Goal: Task Accomplishment & Management: Manage account settings

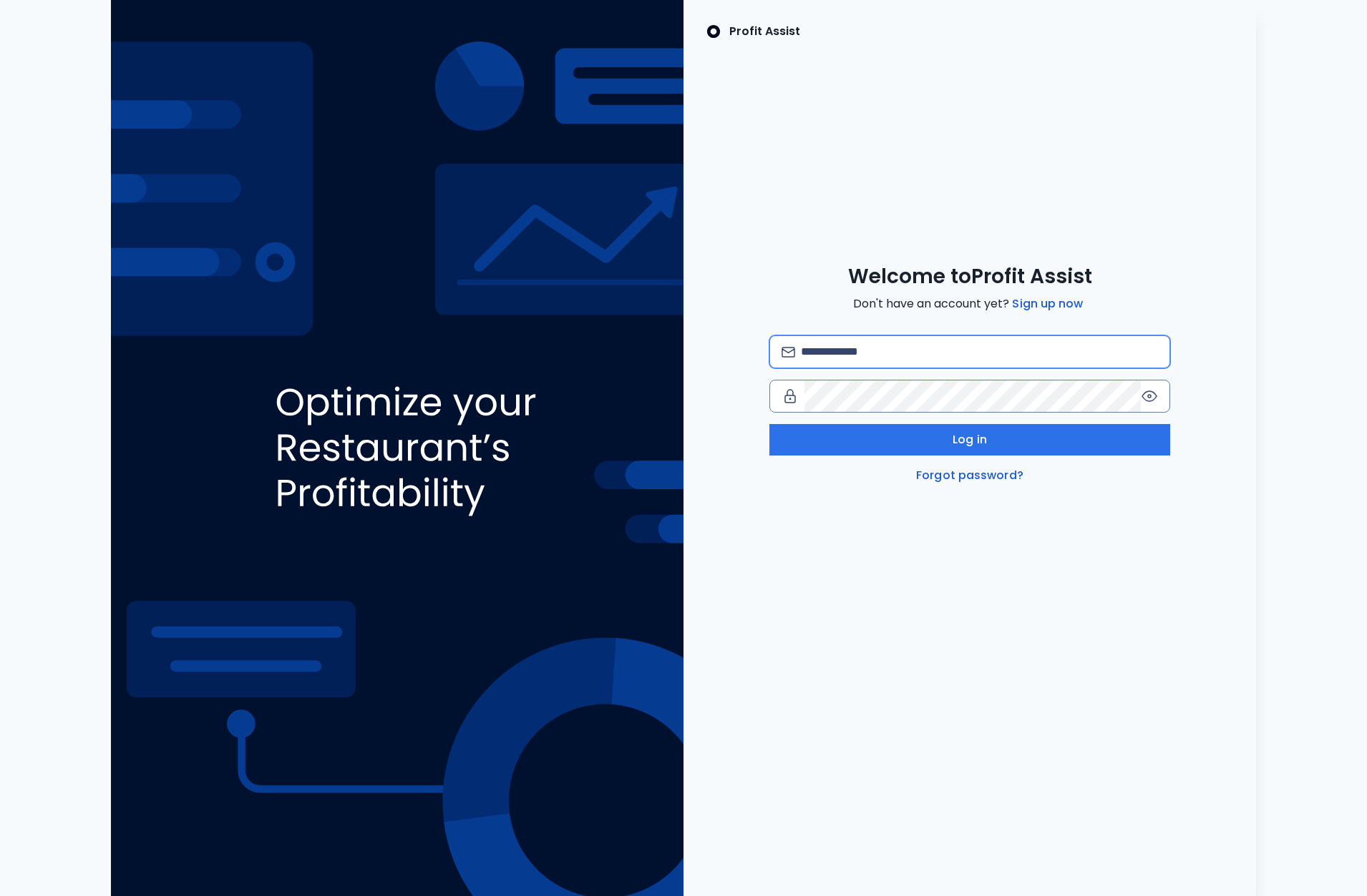
click at [859, 354] on input "email" at bounding box center [979, 352] width 357 height 32
type input "**********"
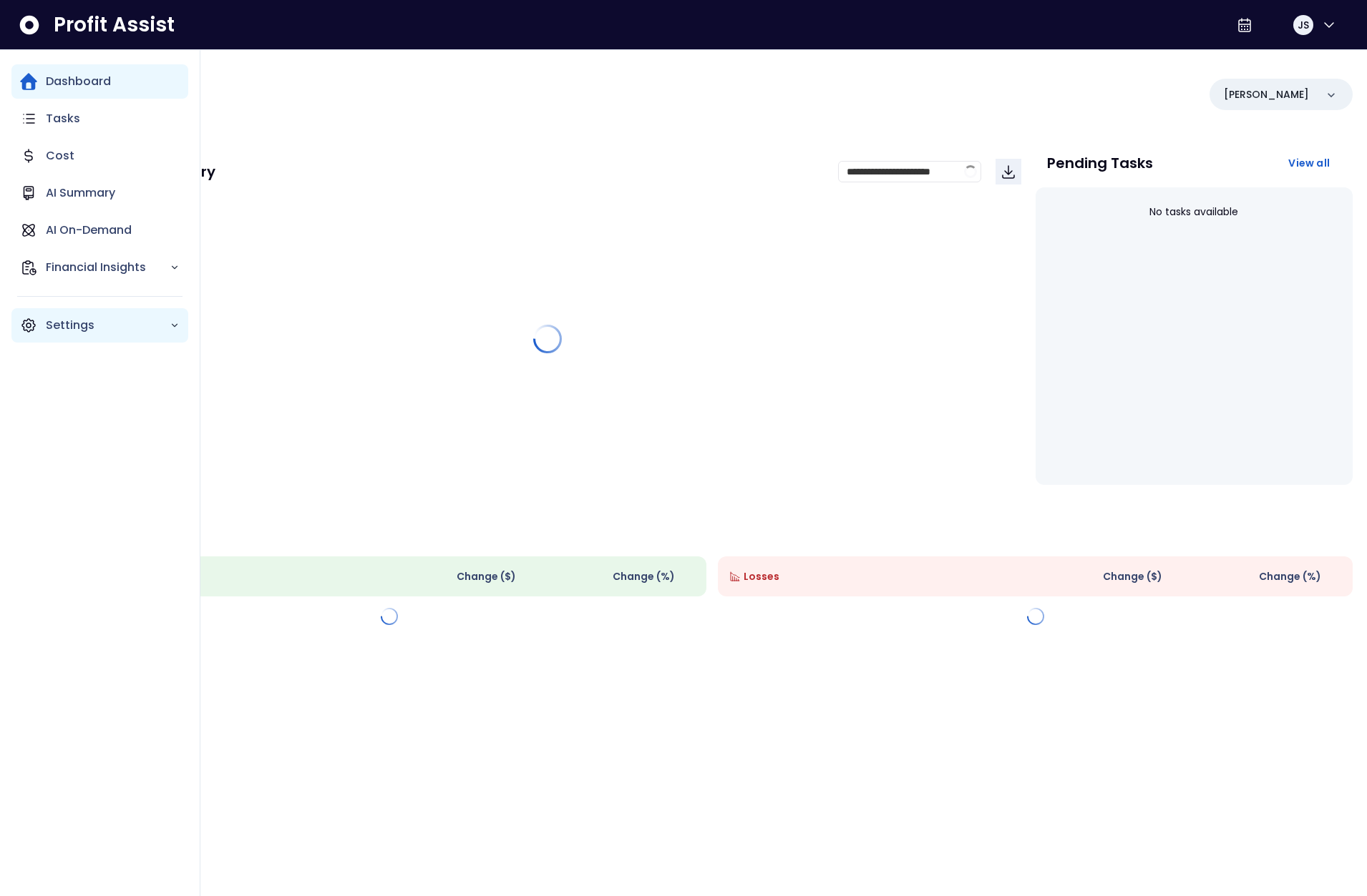
click at [38, 325] on div "Settings" at bounding box center [100, 325] width 177 height 34
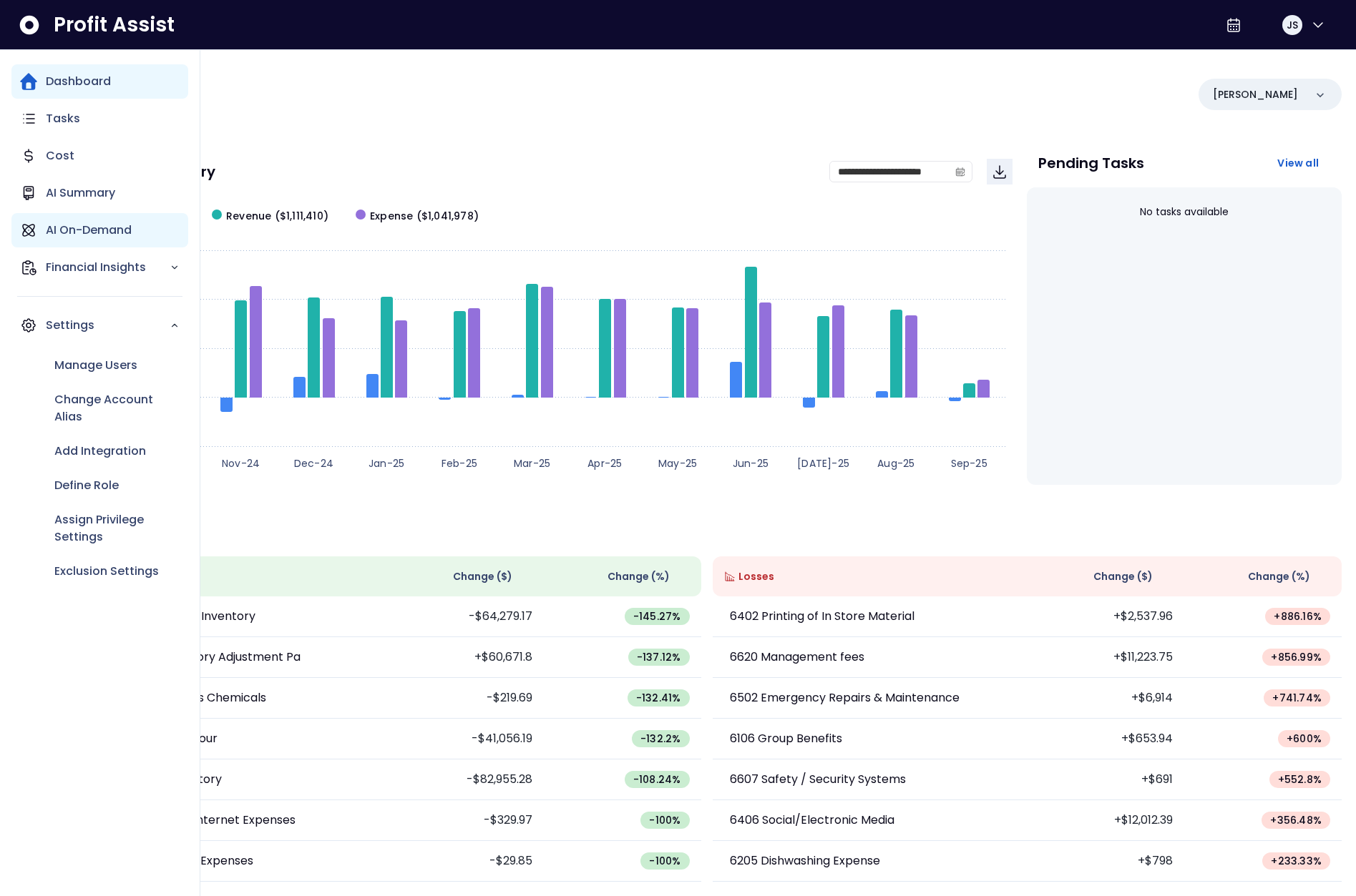
click at [93, 233] on p "AI On-Demand" at bounding box center [88, 230] width 86 height 17
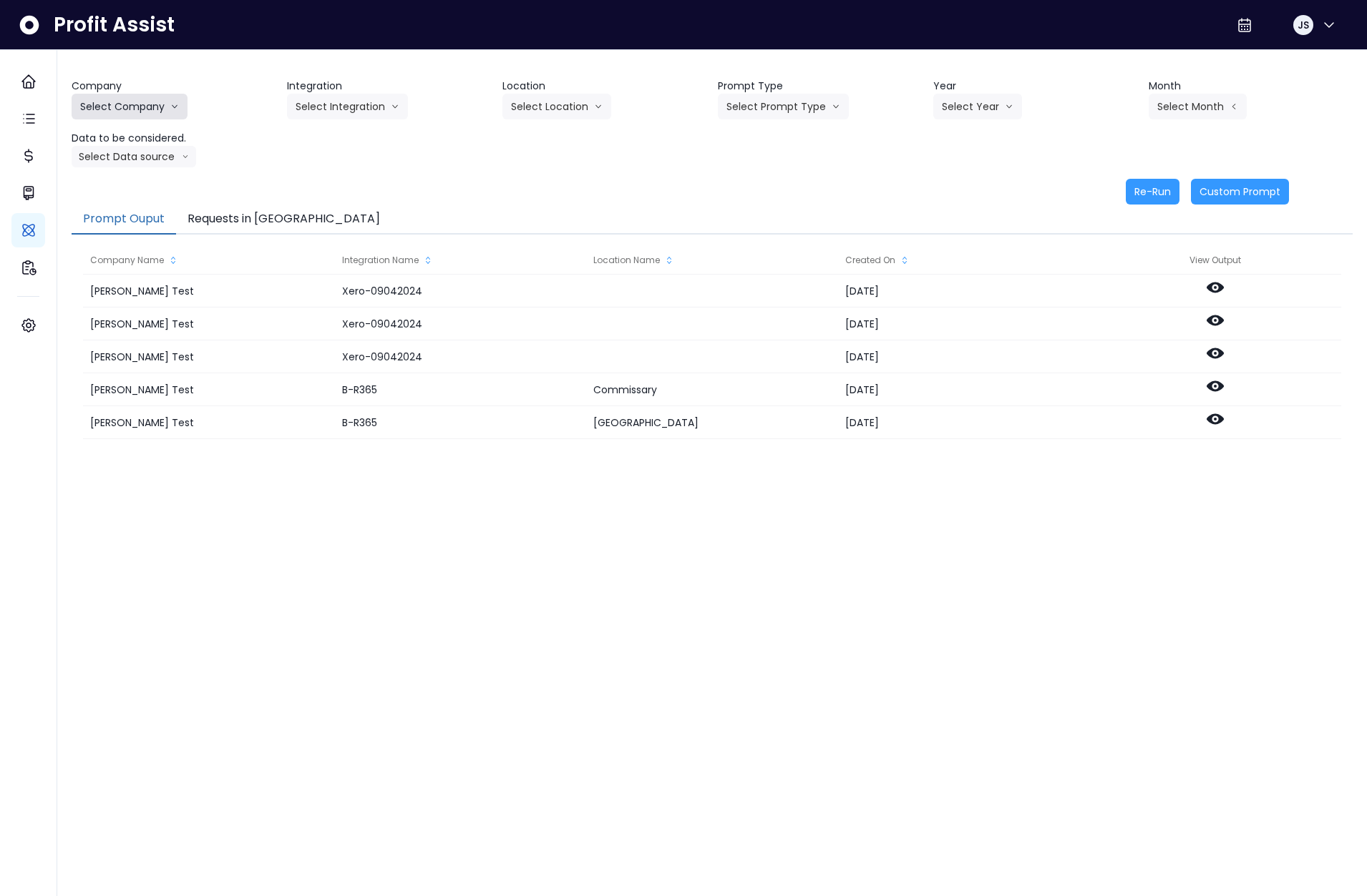
click at [177, 98] on button "Select Company" at bounding box center [129, 106] width 116 height 26
click at [136, 197] on li "SpotOn Demo" at bounding box center [131, 188] width 121 height 26
click at [328, 101] on button "Select Integration" at bounding box center [347, 106] width 121 height 26
click at [326, 146] on li "College" at bounding box center [338, 136] width 102 height 26
click at [572, 106] on button "Select Location" at bounding box center [556, 106] width 109 height 26
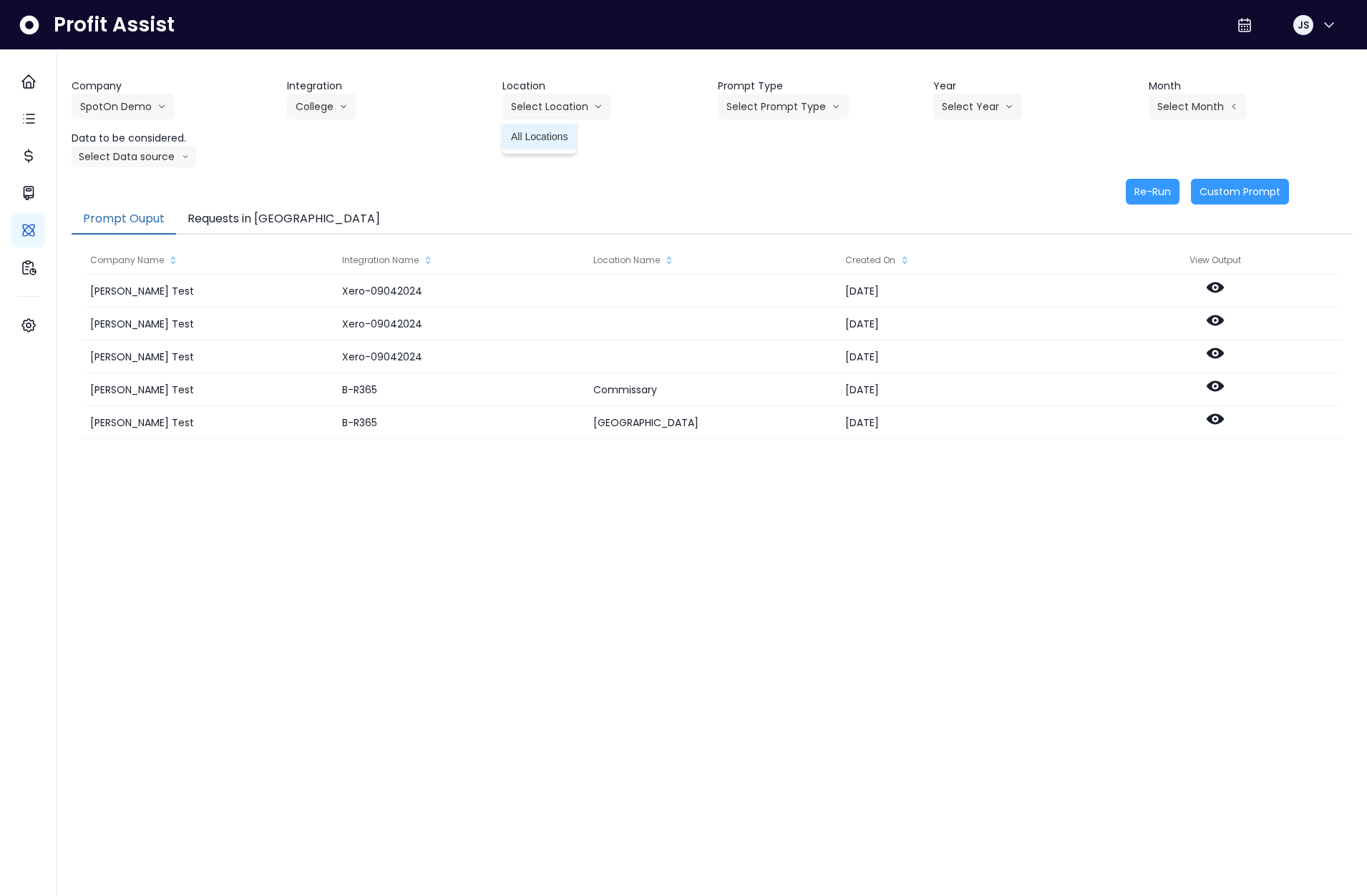
click at [556, 138] on span "All Locations" at bounding box center [539, 136] width 57 height 14
click at [787, 101] on button "Select Prompt Type" at bounding box center [782, 106] width 131 height 26
click at [775, 137] on span "Monthly Summary" at bounding box center [766, 136] width 81 height 14
click at [970, 109] on button "Select Year" at bounding box center [977, 106] width 89 height 26
click at [953, 194] on span "2025" at bounding box center [952, 188] width 22 height 14
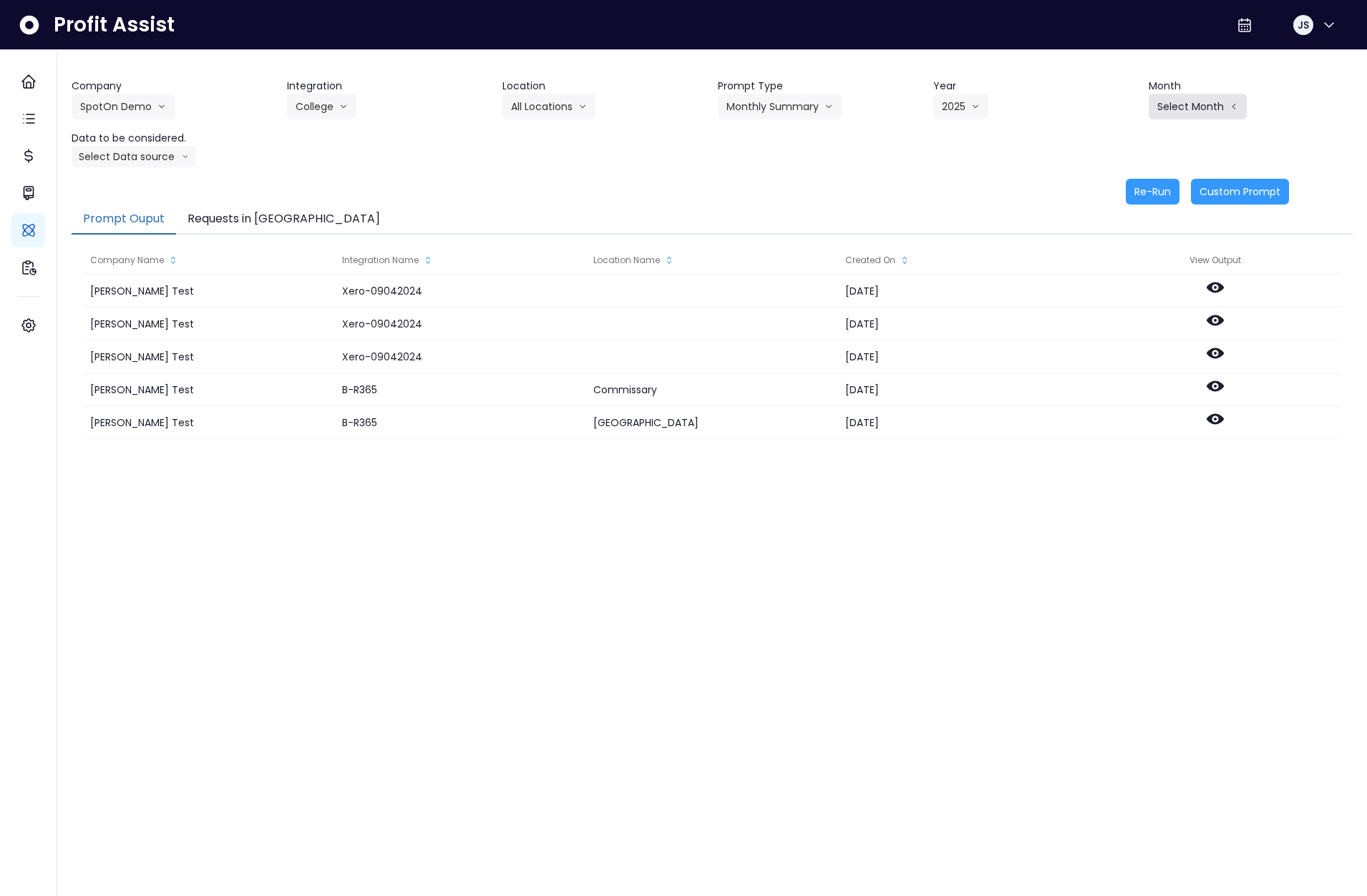
click at [1186, 101] on button "Select Month" at bounding box center [1197, 106] width 98 height 26
drag, startPoint x: 1135, startPoint y: 138, endPoint x: 1128, endPoint y: 136, distance: 7.3
click at [1133, 138] on li "Feb" at bounding box center [1126, 136] width 45 height 26
click at [121, 158] on button "Select Data source" at bounding box center [134, 157] width 125 height 22
click at [116, 202] on li "Location Analysis" at bounding box center [127, 209] width 112 height 26
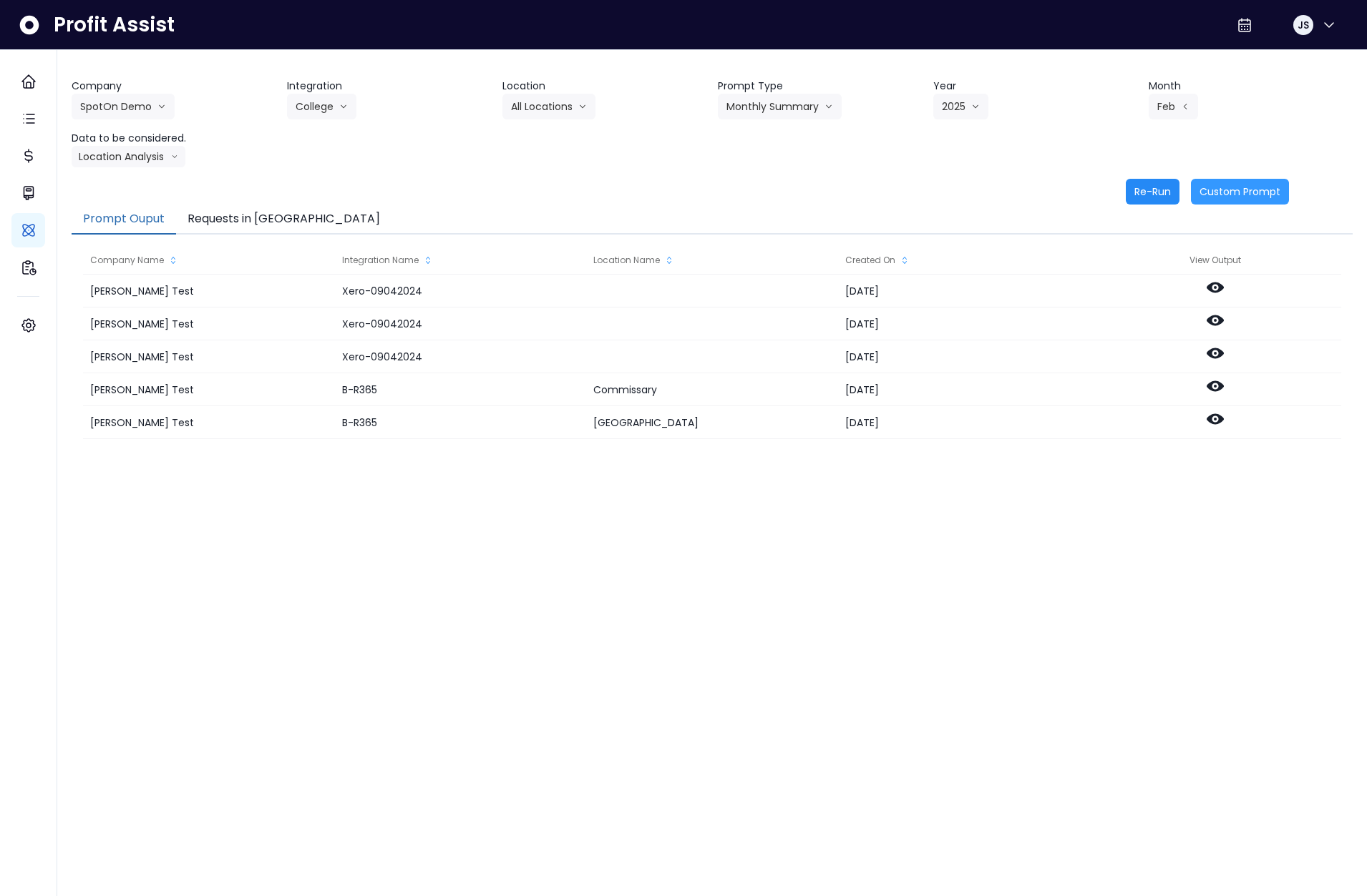
click at [1150, 196] on button "Re-Run" at bounding box center [1152, 191] width 54 height 26
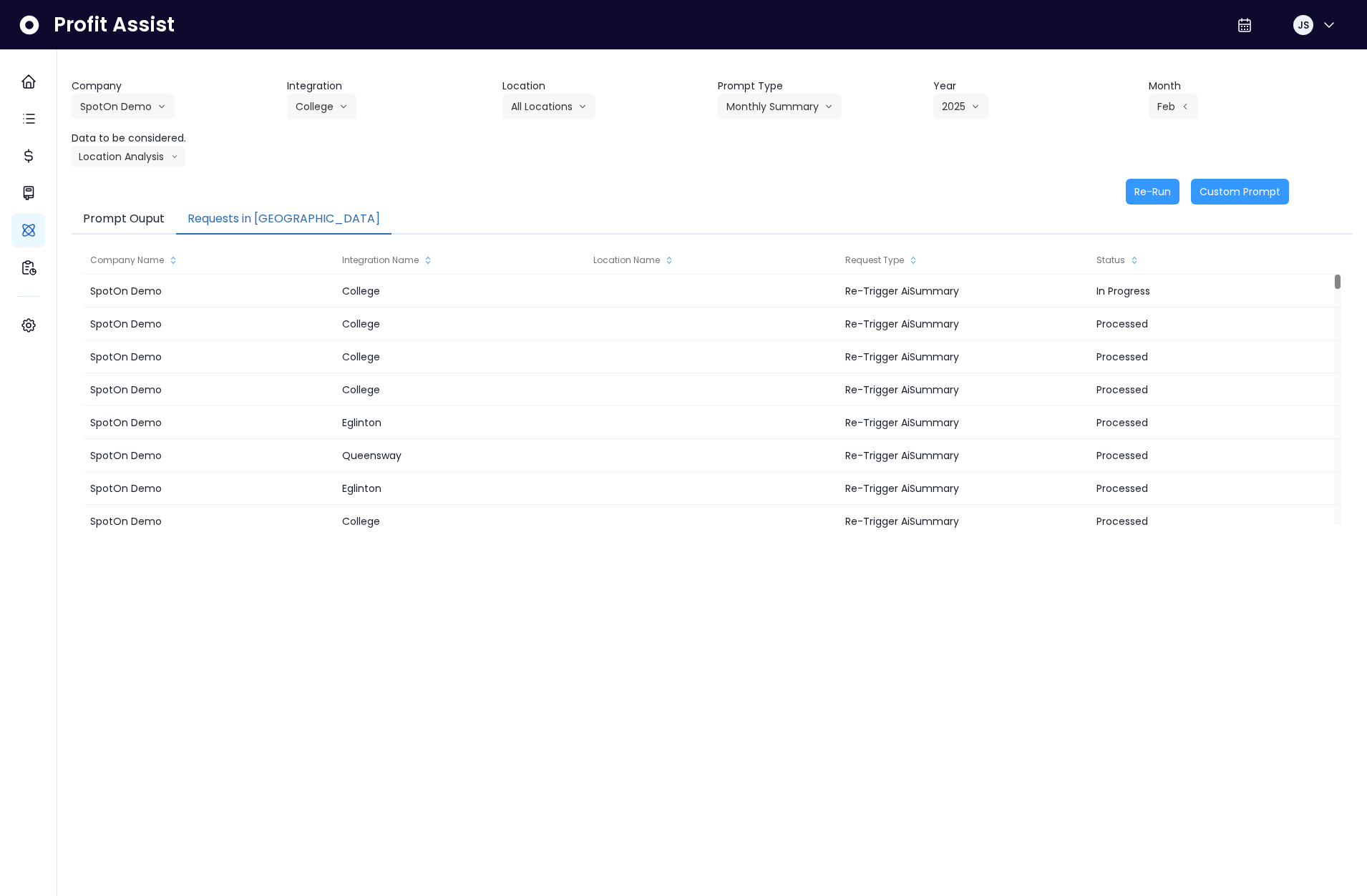
click at [269, 208] on button "Requests in Queue" at bounding box center [284, 219] width 215 height 30
click at [748, 106] on button "Monthly Summary" at bounding box center [779, 106] width 124 height 26
click at [758, 162] on span "Error Task" at bounding box center [766, 162] width 81 height 14
click at [1138, 190] on button "Re-Run" at bounding box center [1152, 191] width 54 height 26
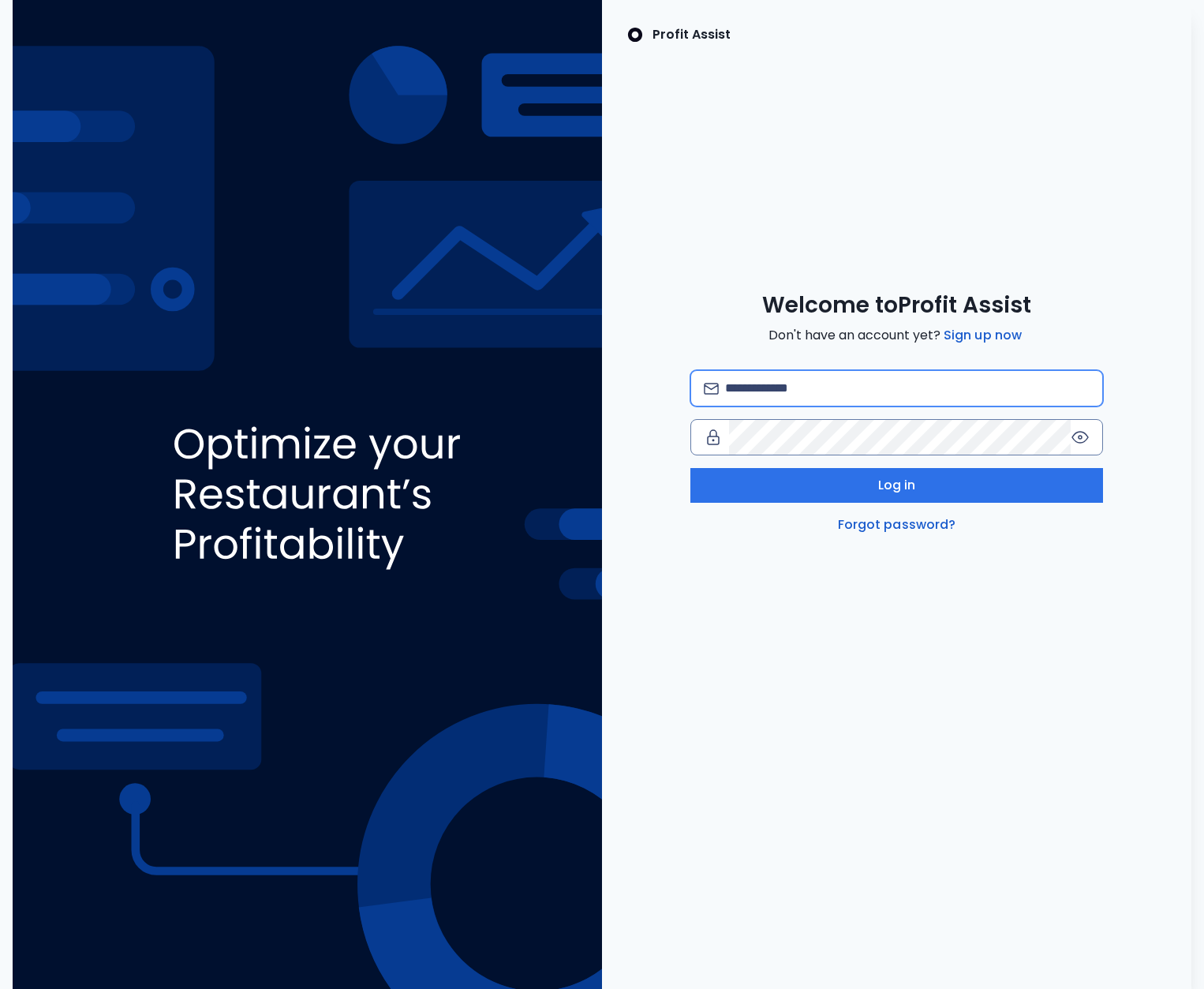
click at [815, 387] on input "email" at bounding box center [908, 388] width 365 height 35
type input "**********"
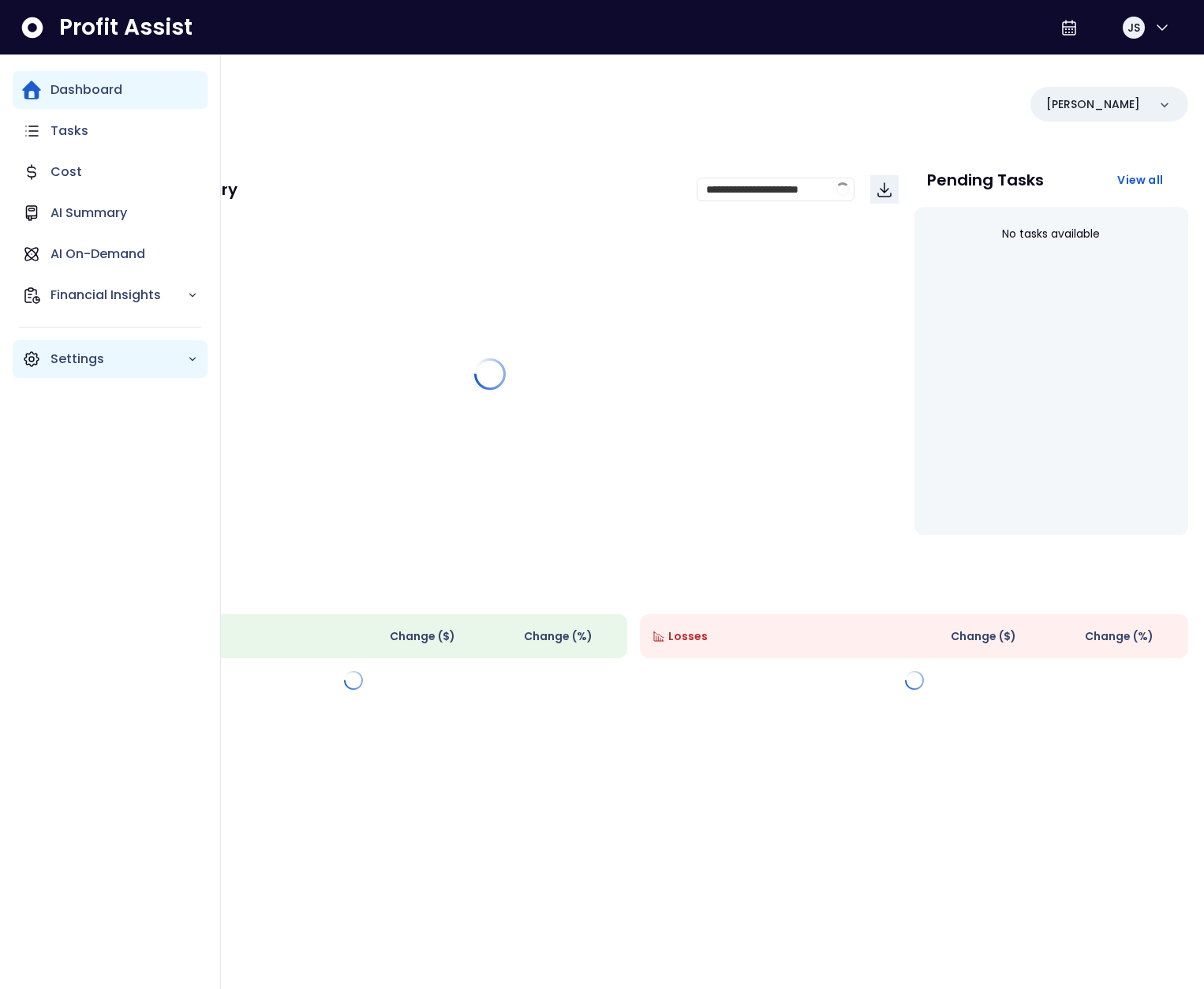
drag, startPoint x: 42, startPoint y: 364, endPoint x: 53, endPoint y: 371, distance: 13.0
click at [42, 364] on div "Settings" at bounding box center [110, 359] width 195 height 38
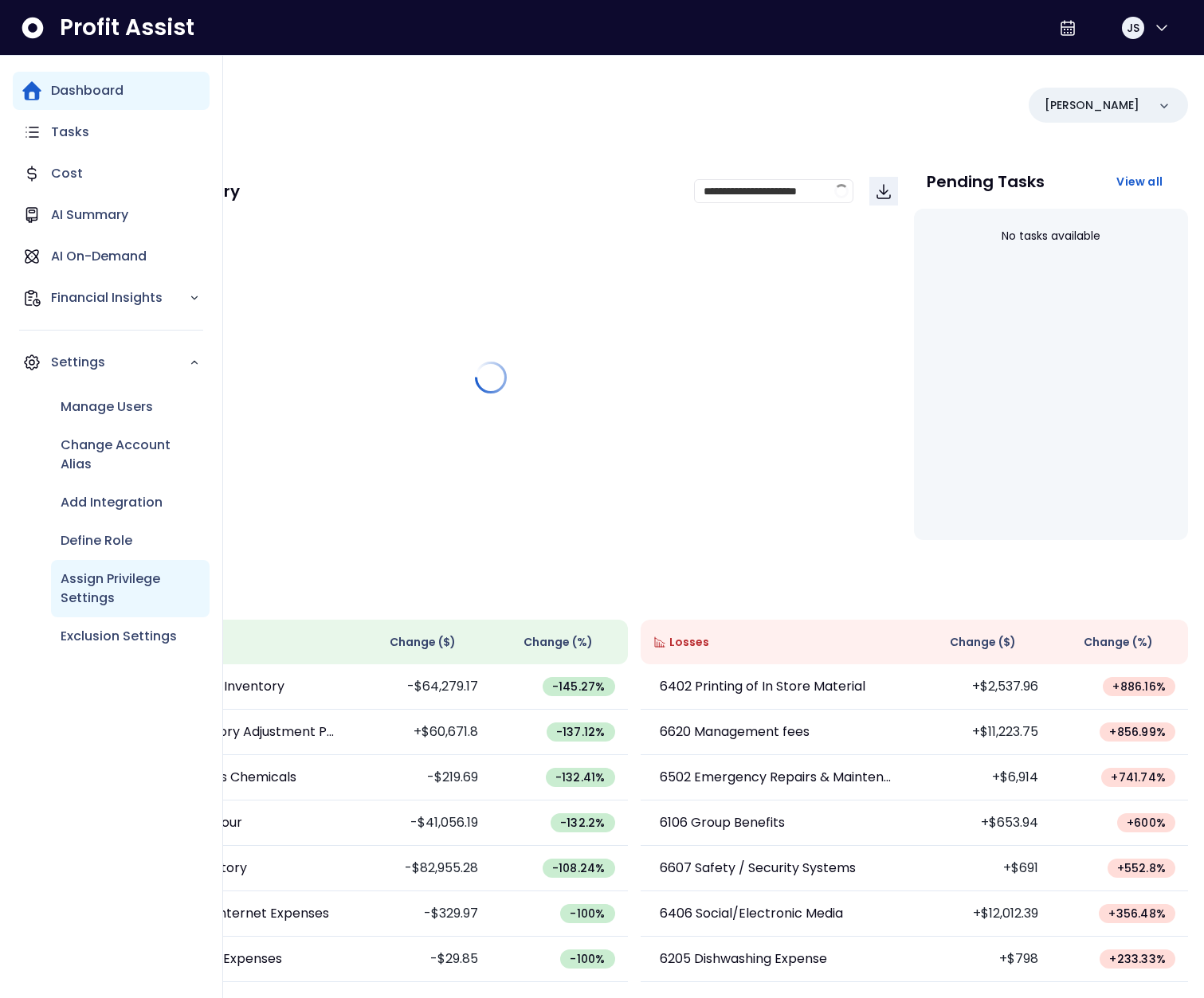
click at [98, 582] on p "Assign Privilege Settings" at bounding box center [130, 588] width 140 height 38
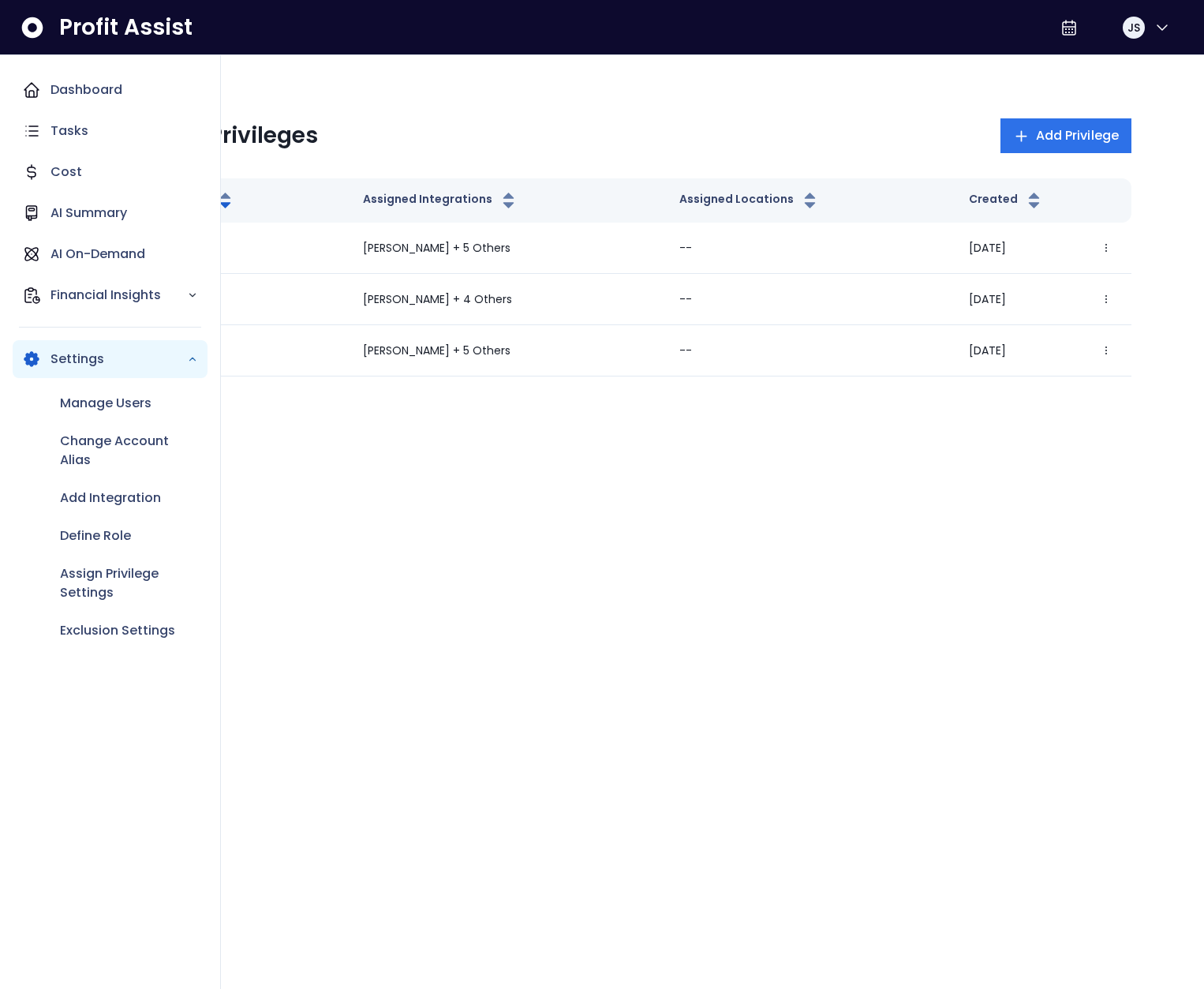
click at [15, 366] on div "Settings" at bounding box center [110, 359] width 195 height 38
click at [82, 361] on p "Settings" at bounding box center [118, 359] width 137 height 19
click at [82, 402] on p "Manage Users" at bounding box center [105, 403] width 92 height 19
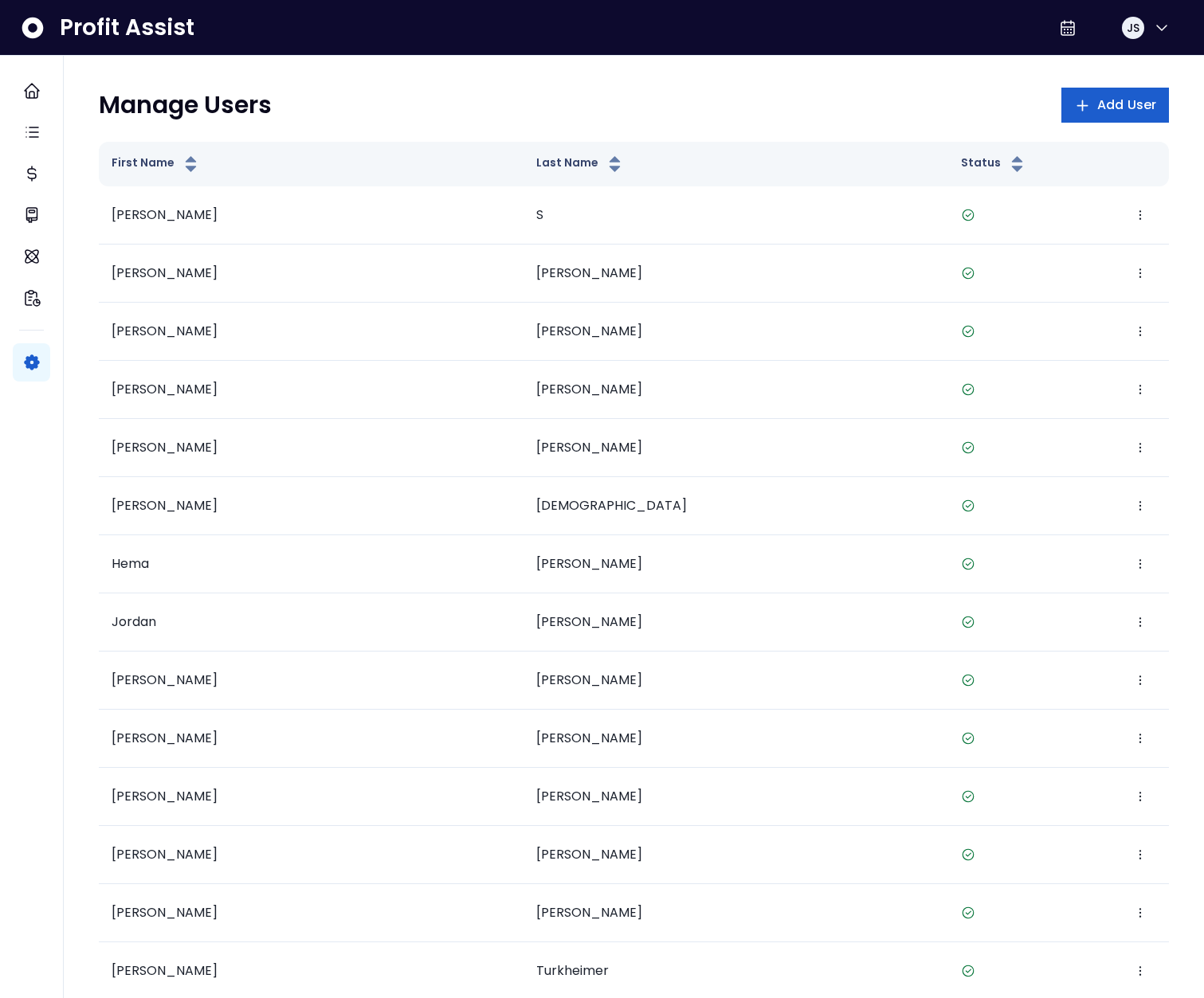
click at [1151, 106] on span "Add User" at bounding box center [1127, 105] width 59 height 19
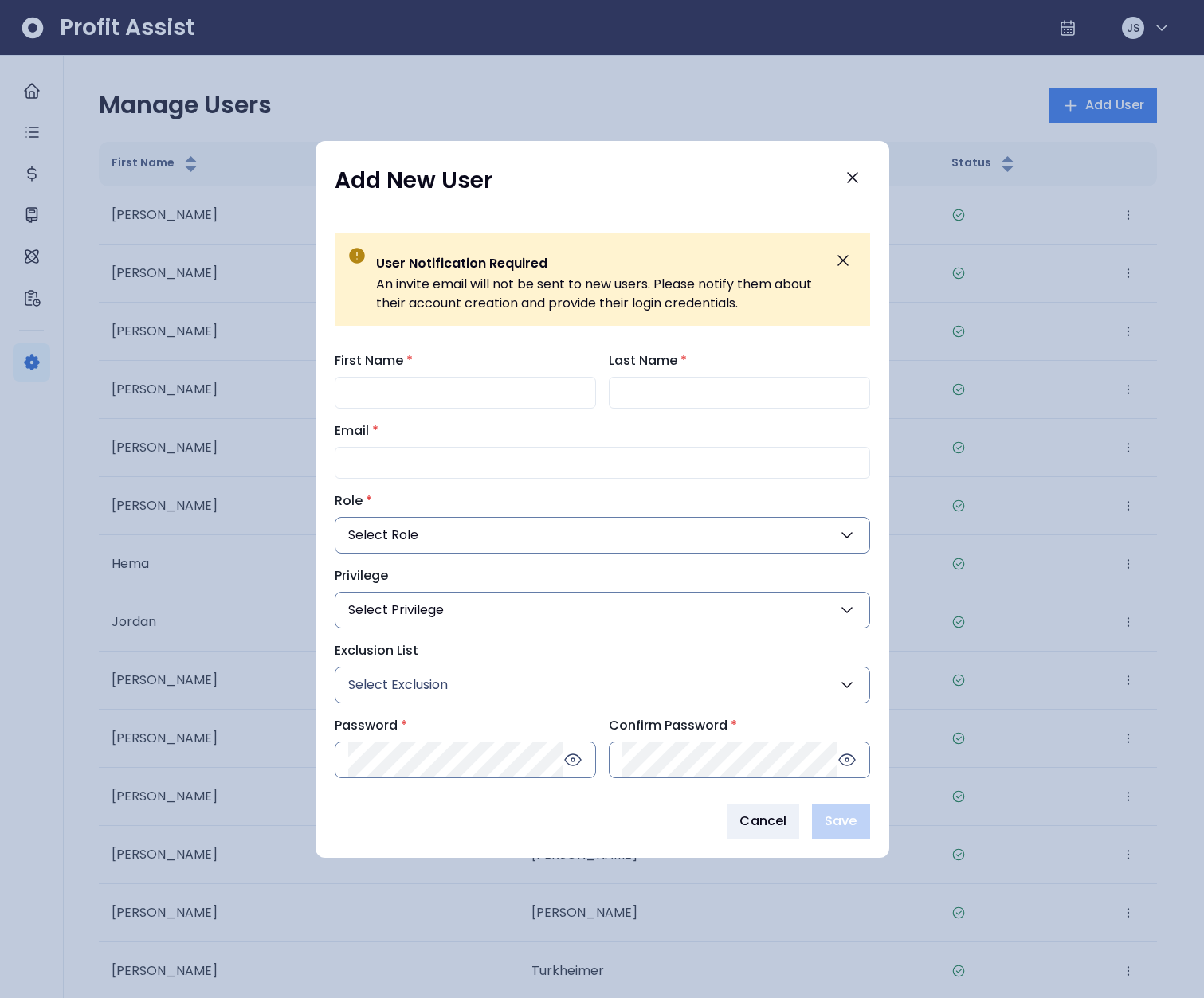
click at [409, 610] on span "Select Privilege" at bounding box center [395, 610] width 95 height 19
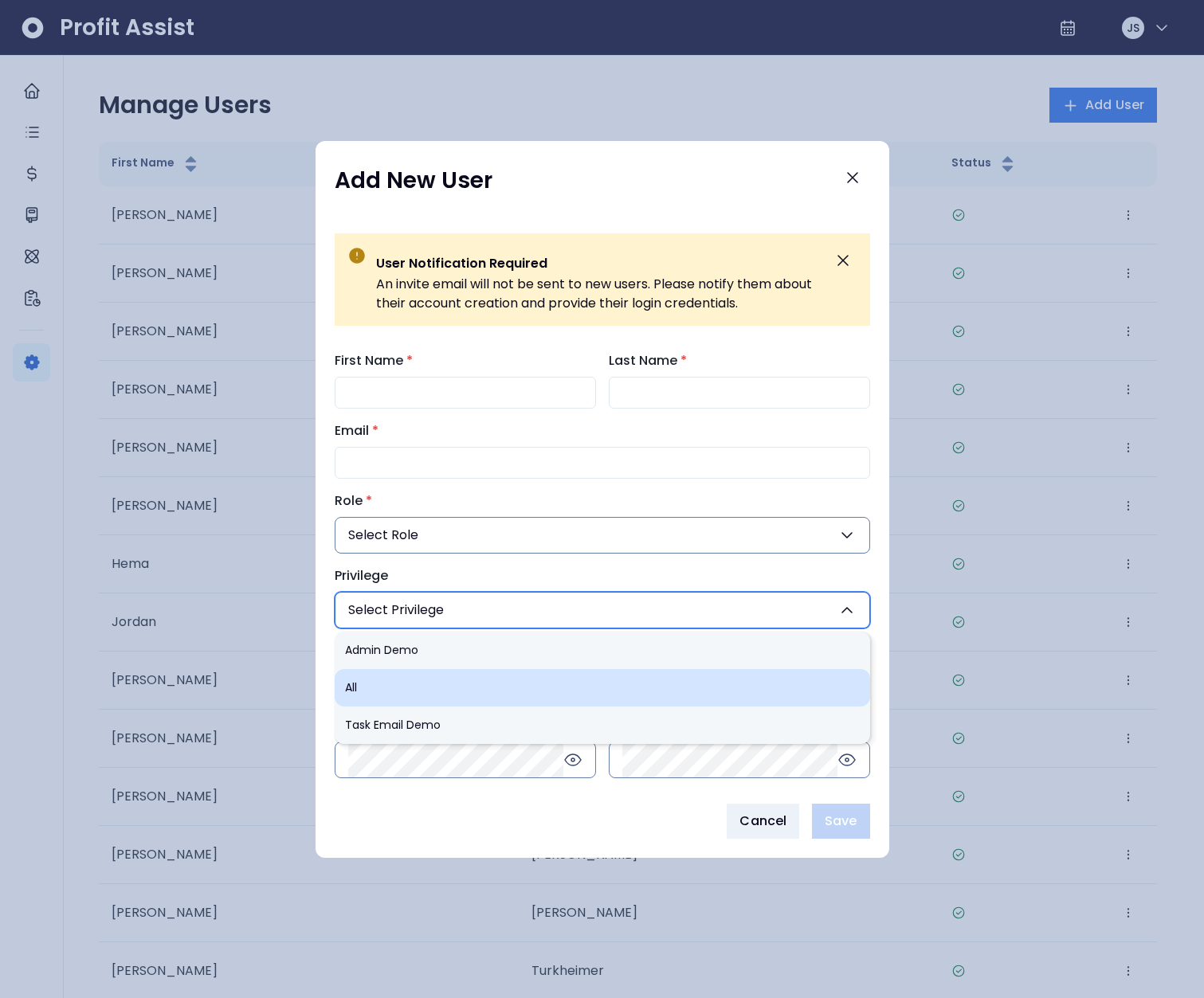
click at [415, 671] on li "All" at bounding box center [602, 688] width 535 height 37
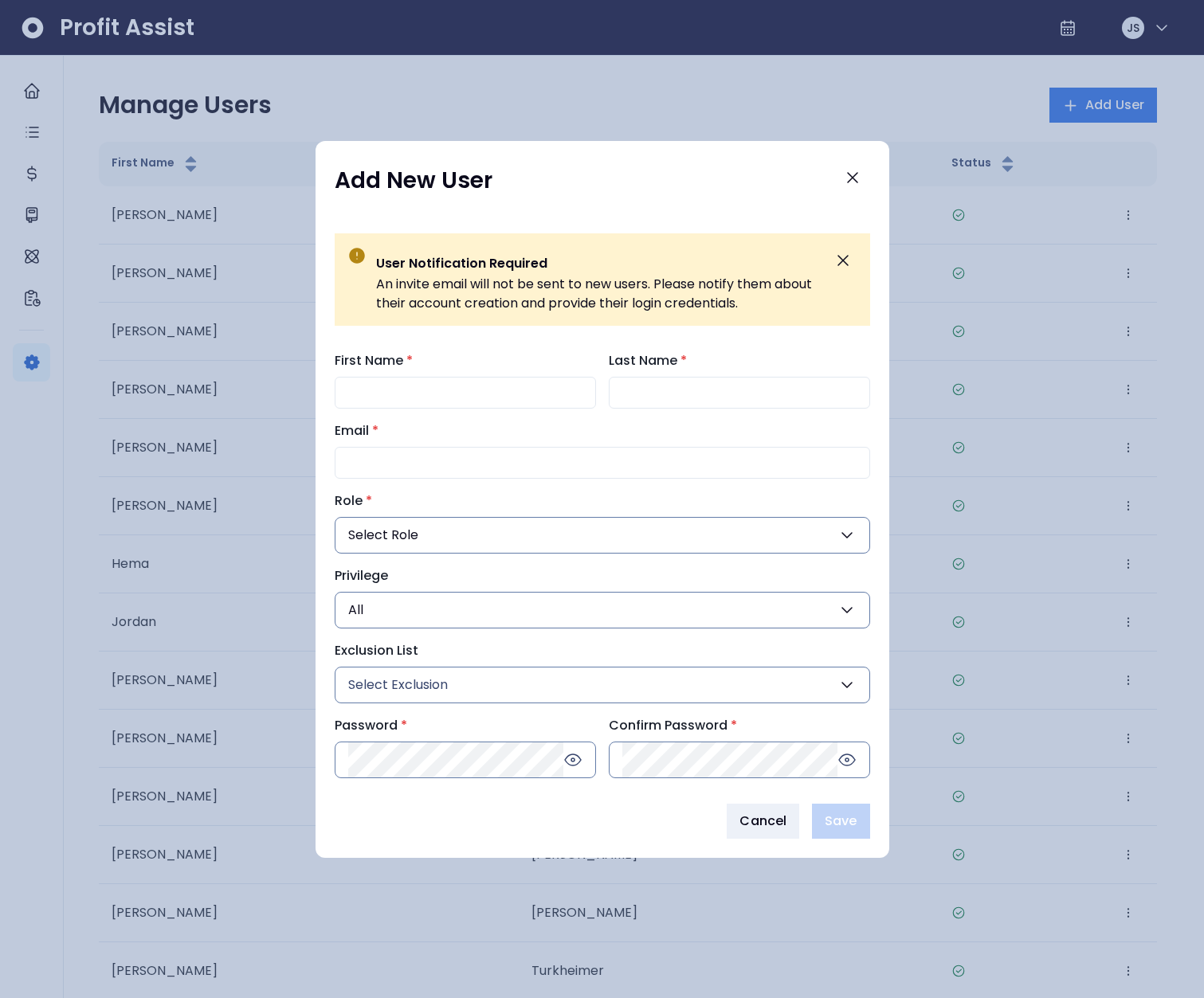
type input "***"
click at [471, 613] on button "All" at bounding box center [602, 610] width 535 height 37
